Goal: Find specific page/section: Find specific page/section

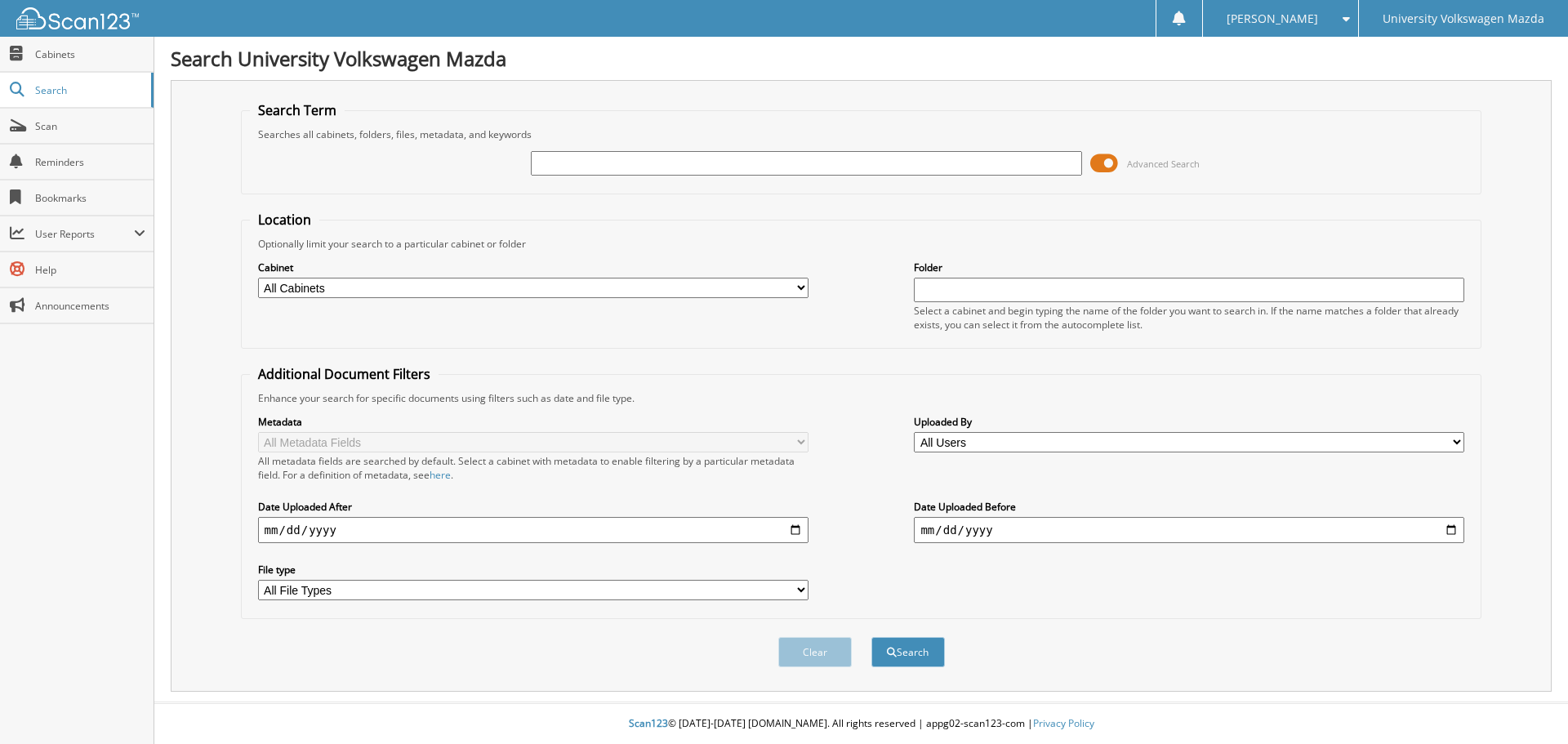
click at [637, 159] on input "text" at bounding box center [806, 163] width 550 height 25
type input "[PERSON_NAME]"
click at [398, 288] on select "All Cabinets ACCOUNTS RECEIVABLE JM&A Parts Invoices Service RO Vehicle Invoice…" at bounding box center [533, 287] width 550 height 20
select select "4946"
click at [258, 277] on select "All Cabinets ACCOUNTS RECEIVABLE JM&A Parts Invoices Service RO Vehicle Invoice…" at bounding box center [533, 287] width 550 height 20
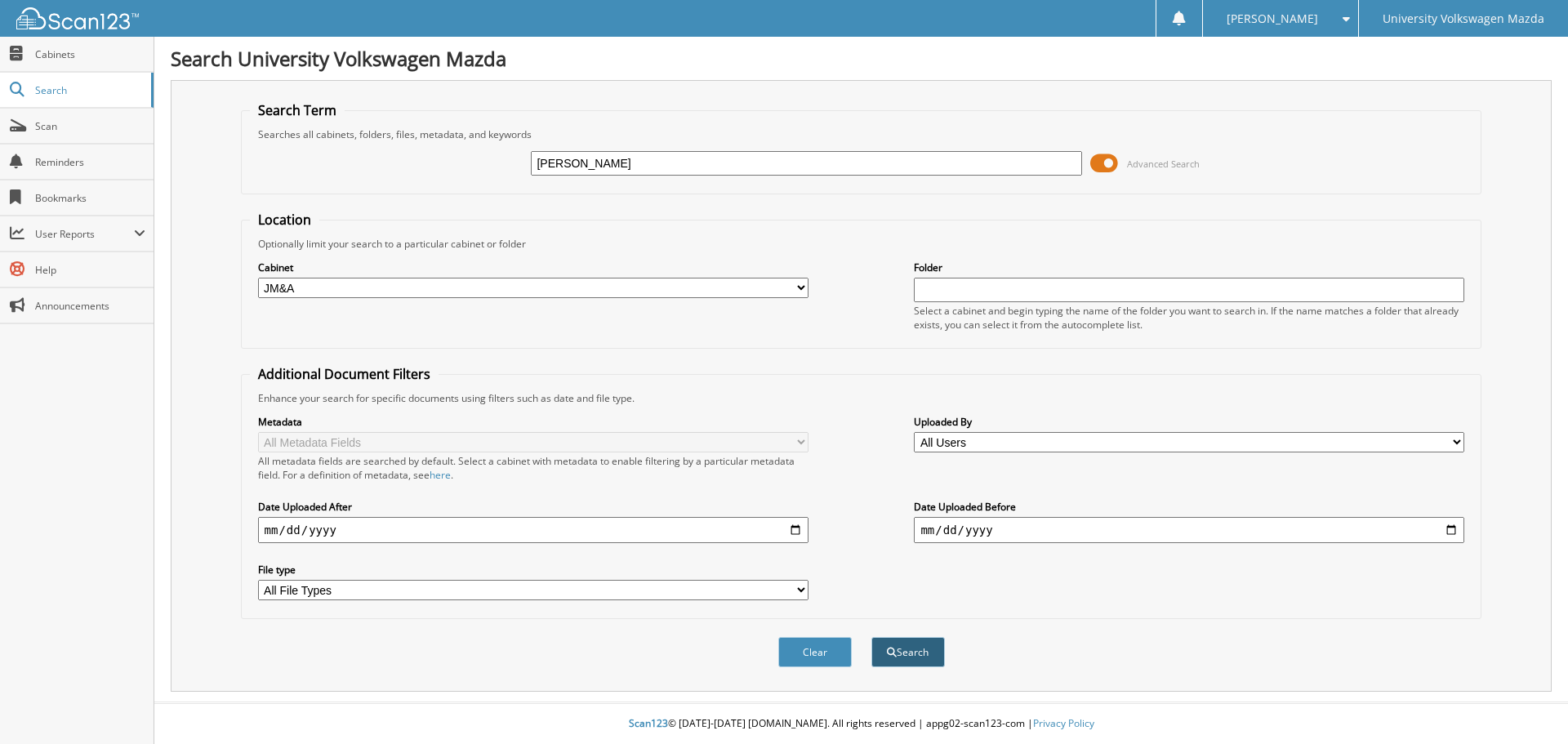
click at [896, 658] on button "Search" at bounding box center [908, 652] width 73 height 30
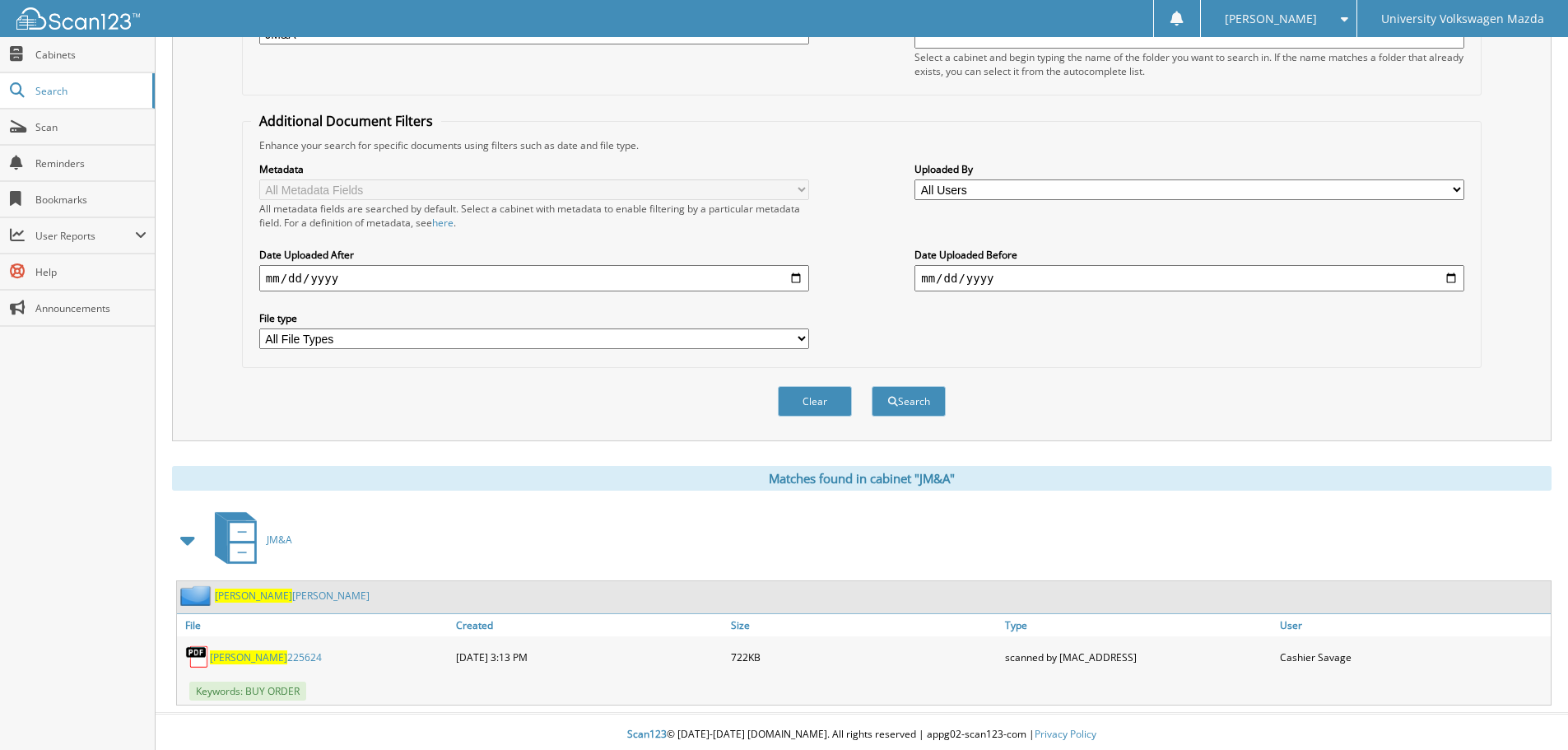
scroll to position [261, 0]
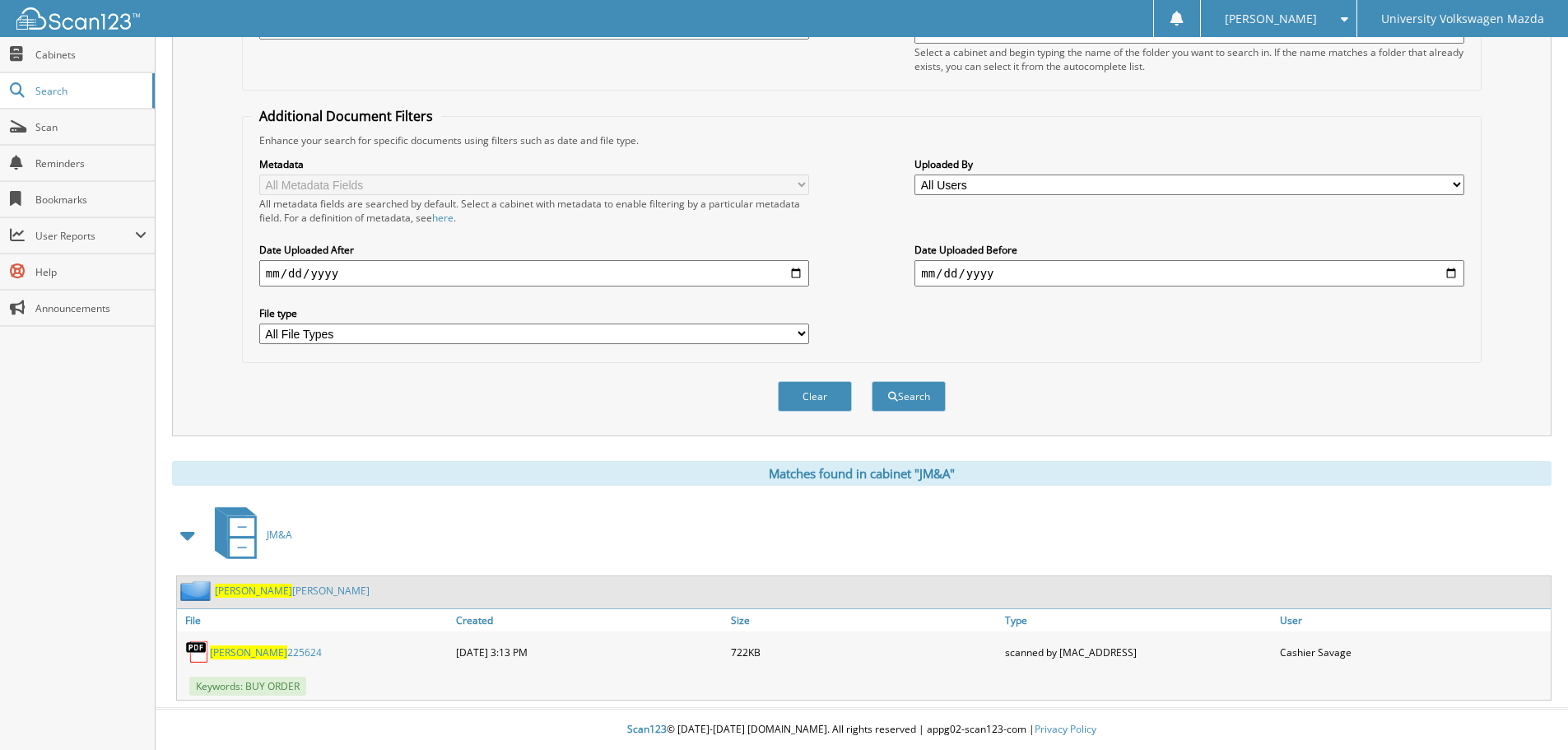
click at [246, 652] on link "[PERSON_NAME] 225624" at bounding box center [265, 652] width 112 height 14
